Goal: Navigation & Orientation: Find specific page/section

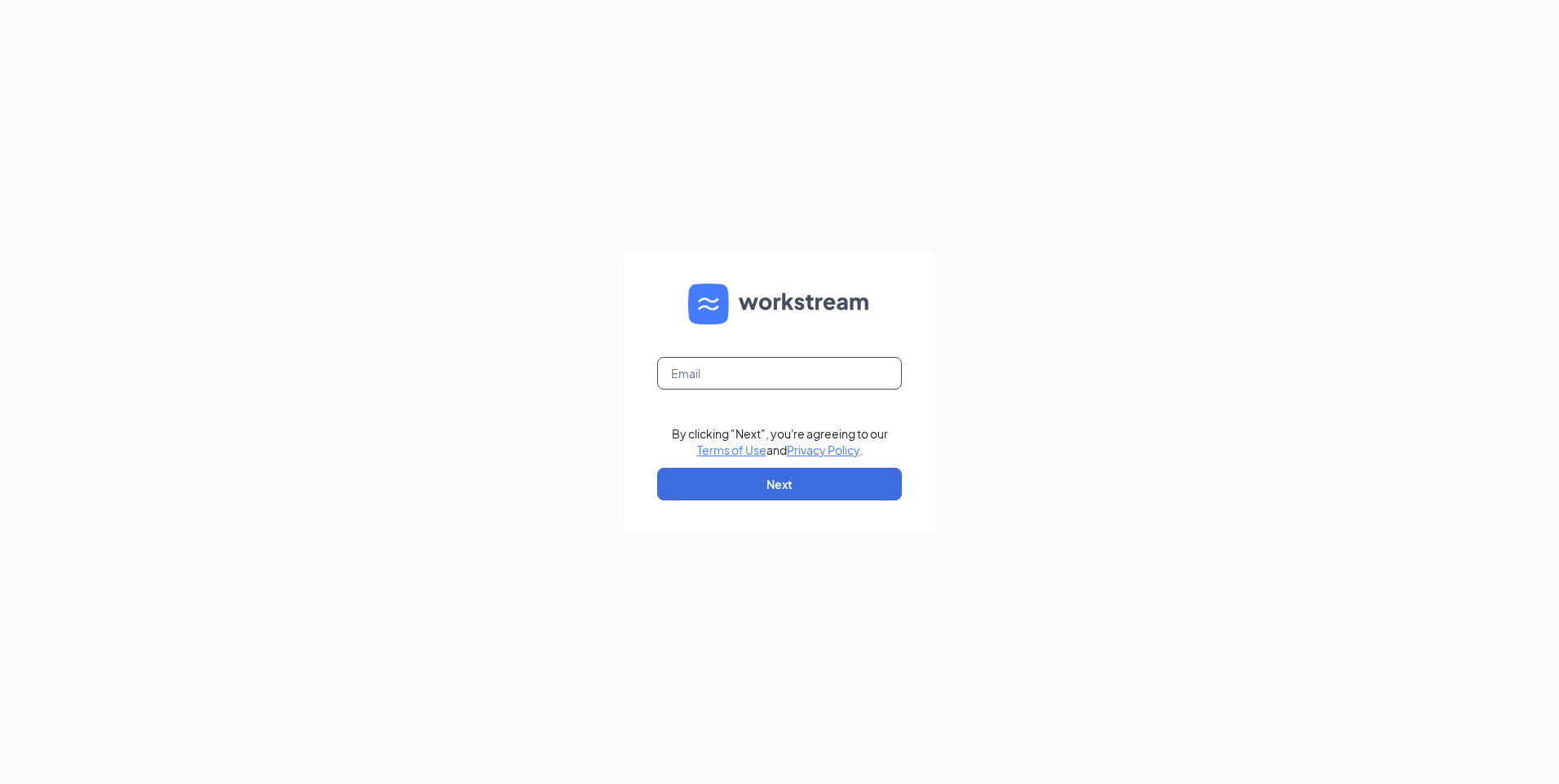
click at [704, 363] on input "text" at bounding box center [779, 373] width 244 height 33
type input "kreynolds@gqtmovies.com"
click at [732, 479] on button "Next" at bounding box center [779, 484] width 244 height 33
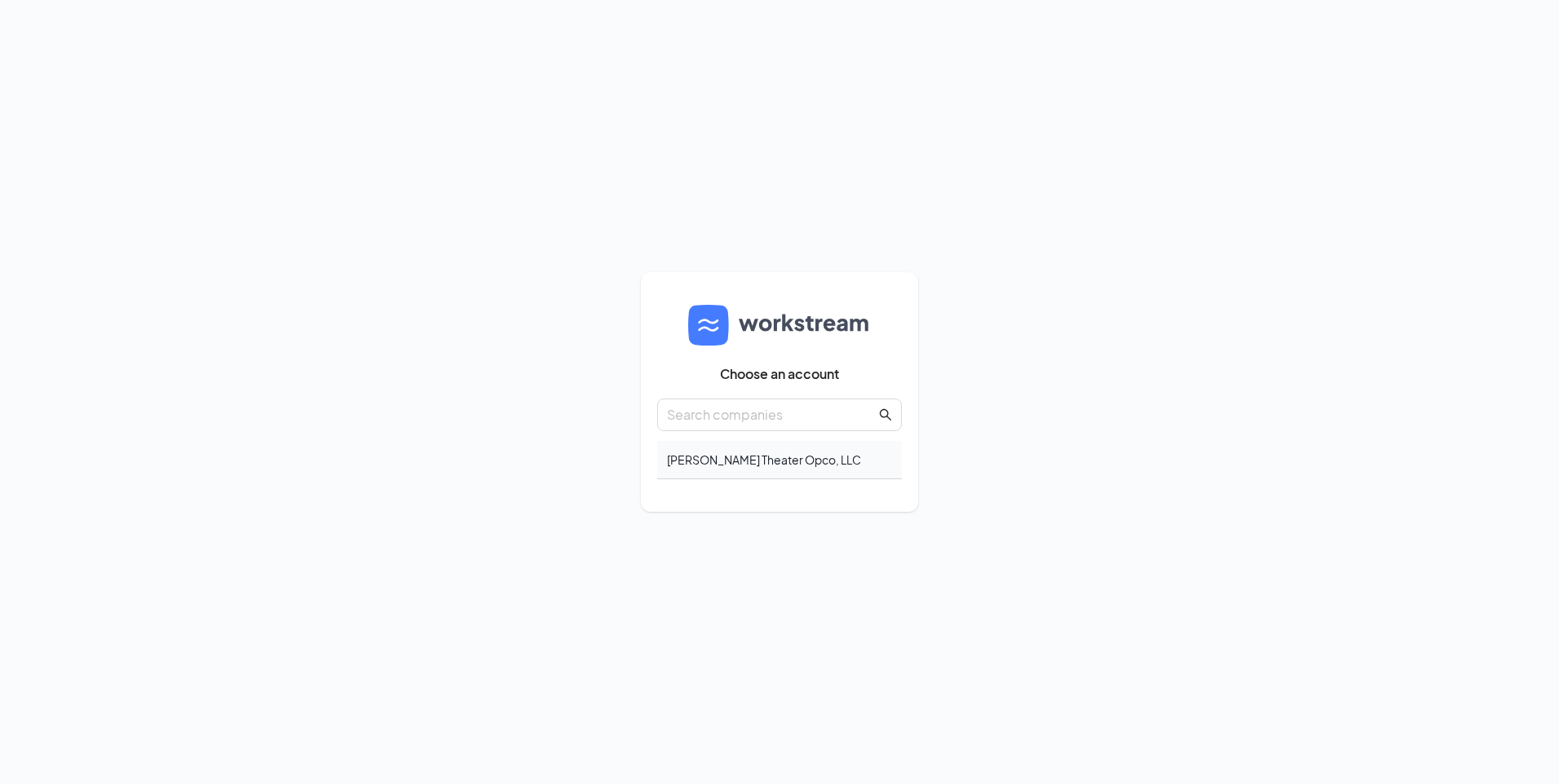
click at [791, 459] on div "[PERSON_NAME] Theater Opco, LLC" at bounding box center [779, 459] width 244 height 39
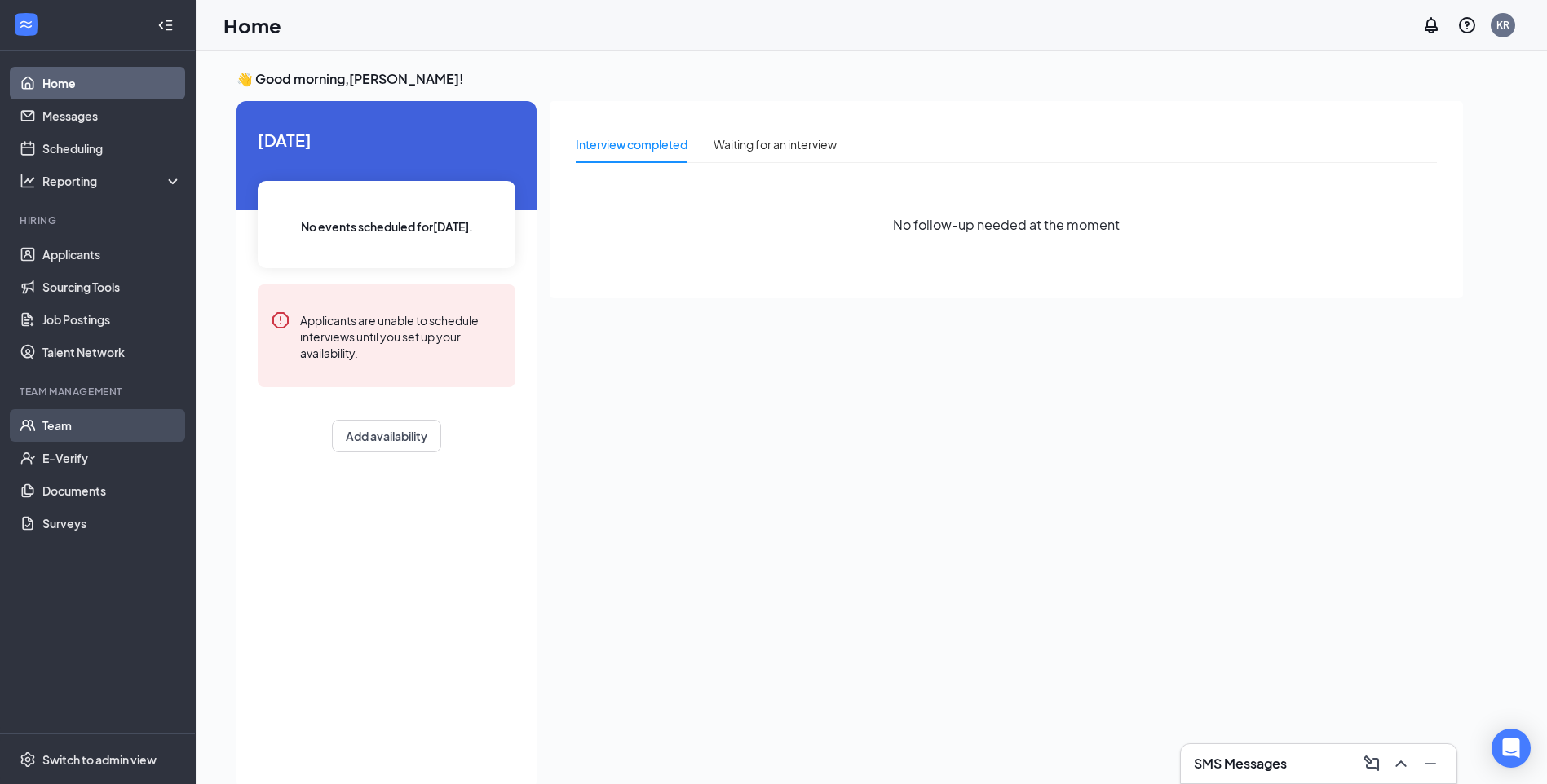
click at [70, 432] on link "Team" at bounding box center [112, 425] width 140 height 33
